Goal: Find specific page/section: Find specific page/section

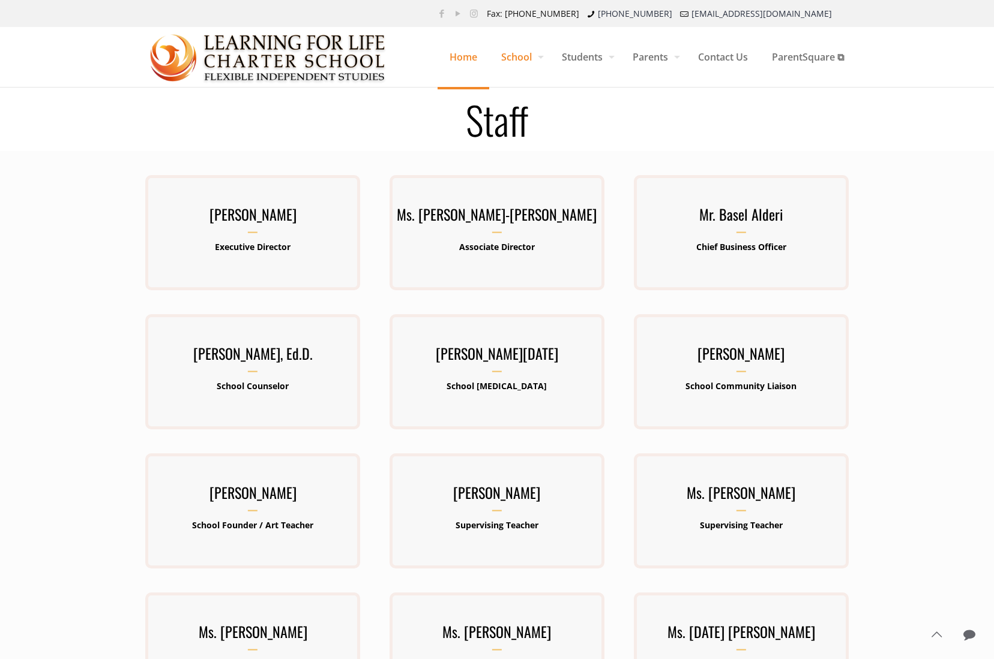
click at [449, 61] on span "Home" at bounding box center [463, 57] width 52 height 36
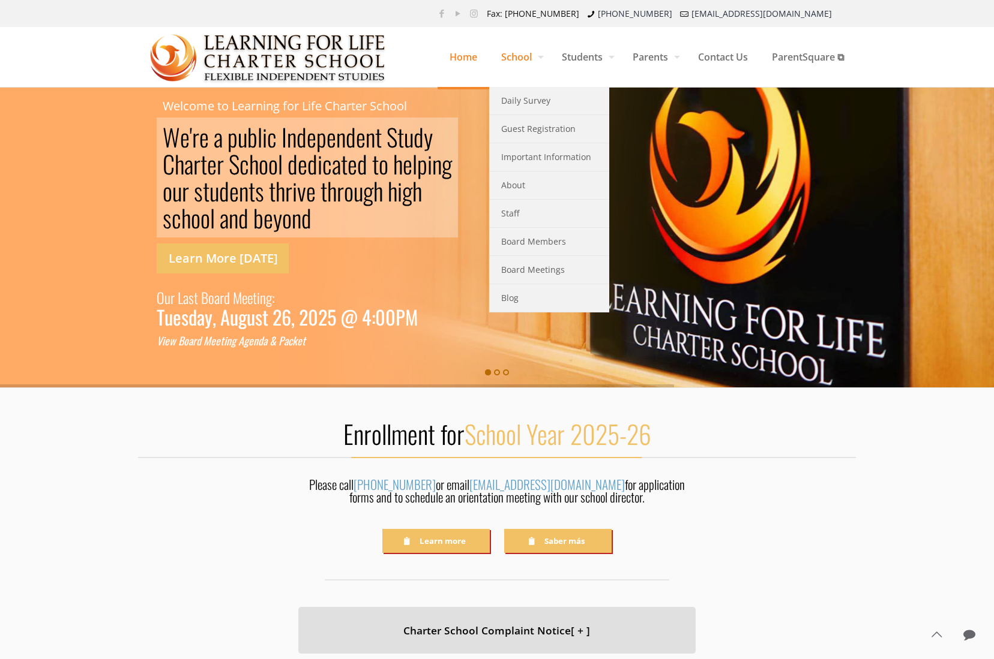
click at [514, 56] on span "School" at bounding box center [519, 57] width 61 height 36
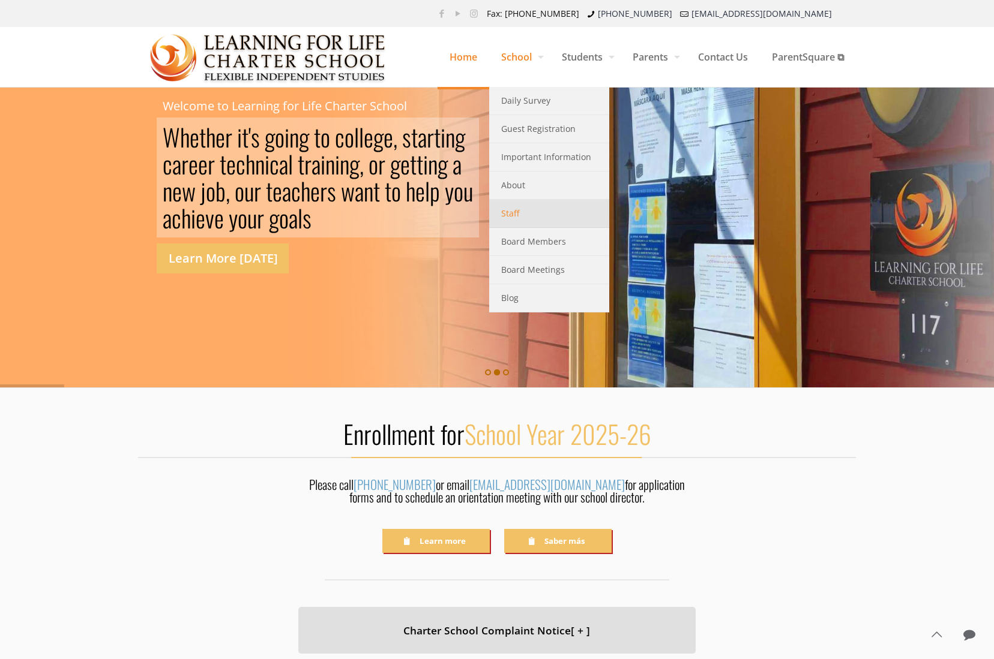
click at [503, 217] on span "Staff" at bounding box center [510, 214] width 18 height 16
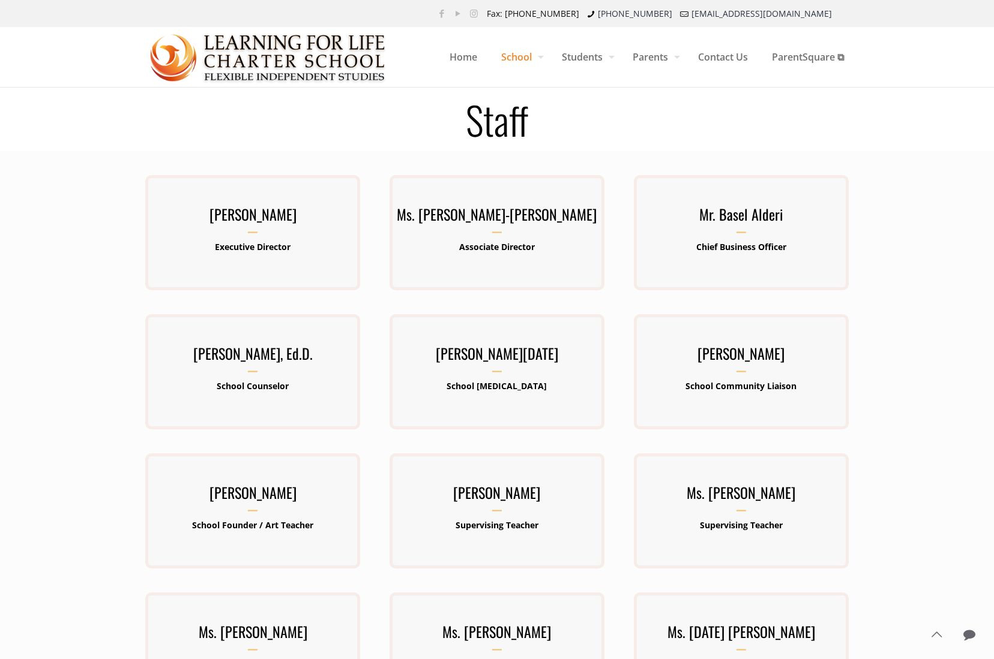
click at [275, 179] on div "Mr. Kenneth Lawrence-Emanuel Executive Director Kenneth Lawrence-Emanuel has be…" at bounding box center [252, 232] width 215 height 115
click at [465, 56] on span "Home" at bounding box center [463, 57] width 52 height 36
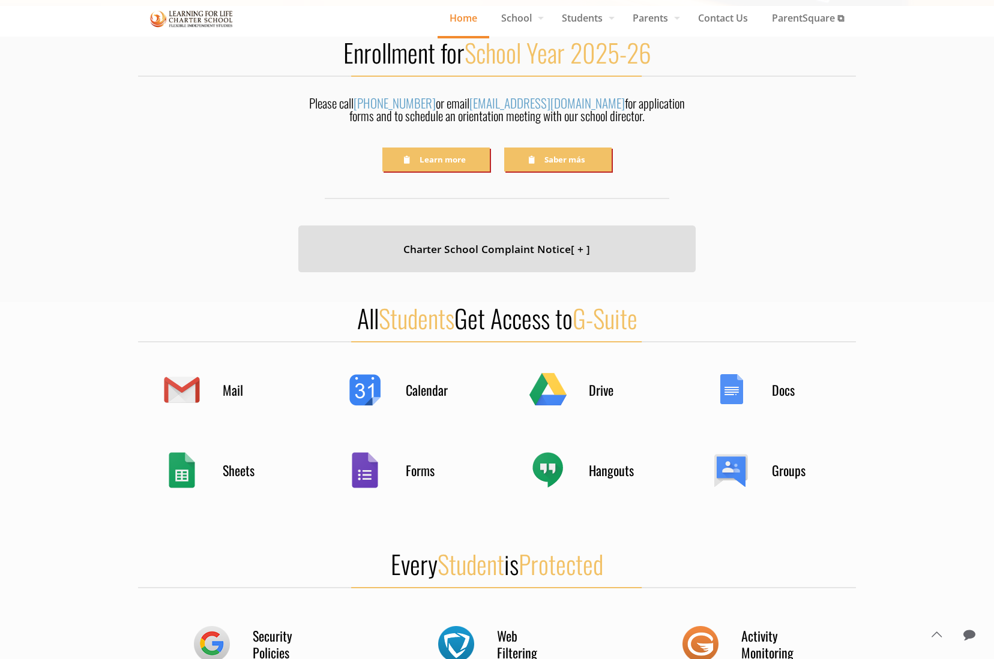
scroll to position [382, 0]
click at [514, 251] on h4 "Charter School Complaint Notice [ + ]" at bounding box center [496, 248] width 367 height 17
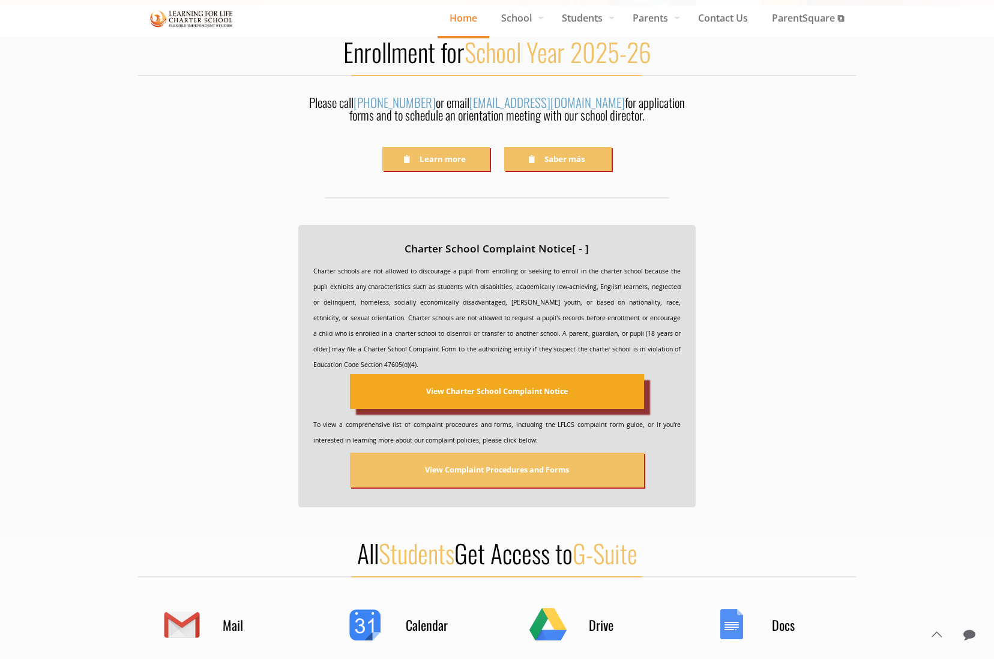
click at [447, 396] on div "View Charter School Complaint Notice" at bounding box center [497, 392] width 142 height 16
